Goal: Information Seeking & Learning: Find specific fact

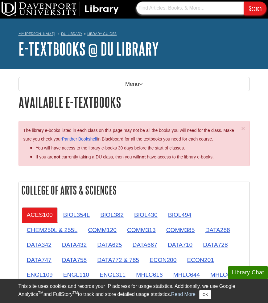
click at [165, 7] on input "text" at bounding box center [190, 8] width 108 height 13
type input "Principles of Health Education and Promotion"
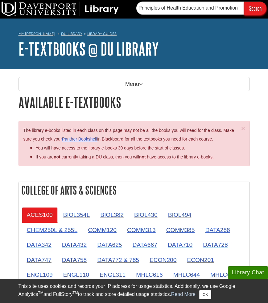
click at [252, 11] on input "Search" at bounding box center [255, 8] width 22 height 13
click at [171, 13] on input "Principles of Health Education and Promotion" at bounding box center [190, 8] width 108 height 13
click at [179, 31] on nav "My [PERSON_NAME][GEOGRAPHIC_DATA] Library Guides E-Textbooks @ DU Library Avail…" at bounding box center [134, 35] width 231 height 10
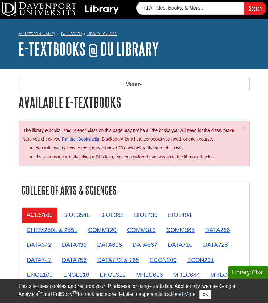
click at [179, 14] on form "Search" at bounding box center [201, 8] width 130 height 13
click at [179, 12] on input "text" at bounding box center [190, 8] width 108 height 13
drag, startPoint x: 165, startPoint y: 8, endPoint x: 120, endPoint y: 2, distance: 45.7
click at [120, 2] on div "ISBN-10 ‏ : ‎ 1284231259 Search" at bounding box center [134, 9] width 268 height 19
type input "1284231259"
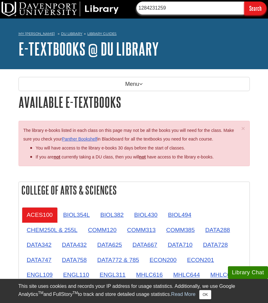
click at [244, 2] on input "Search" at bounding box center [255, 8] width 22 height 13
